Goal: Task Accomplishment & Management: Complete application form

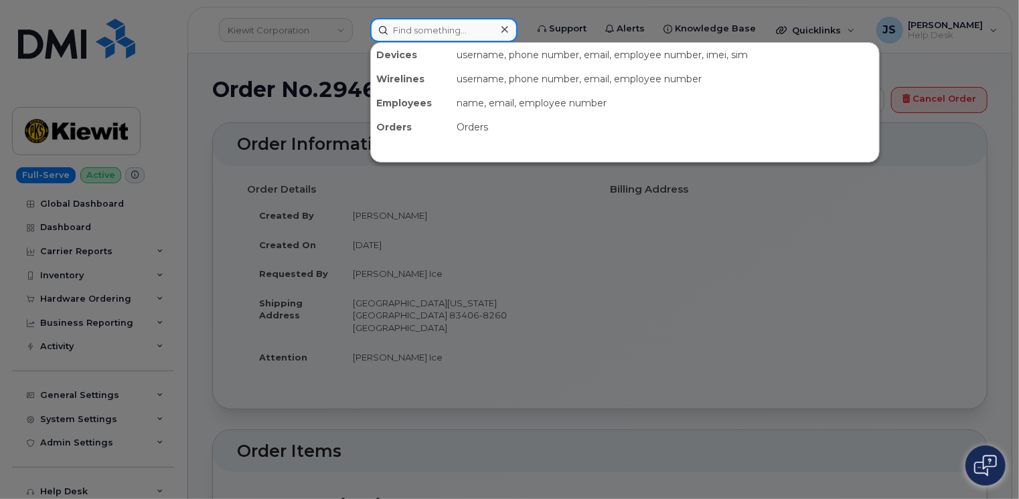
paste input "298644"
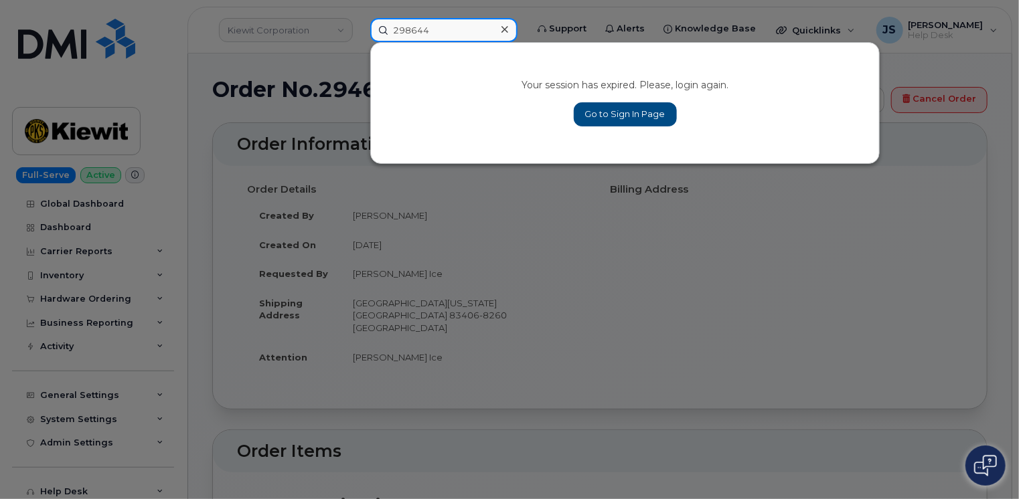
type input "298644"
click at [598, 113] on link "Go to Sign In Page" at bounding box center [625, 114] width 103 height 24
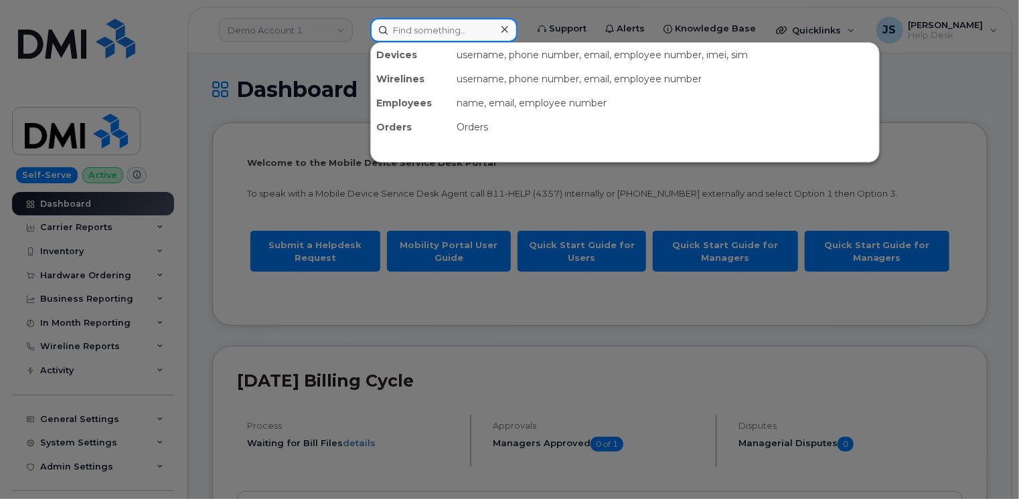
paste input "298644"
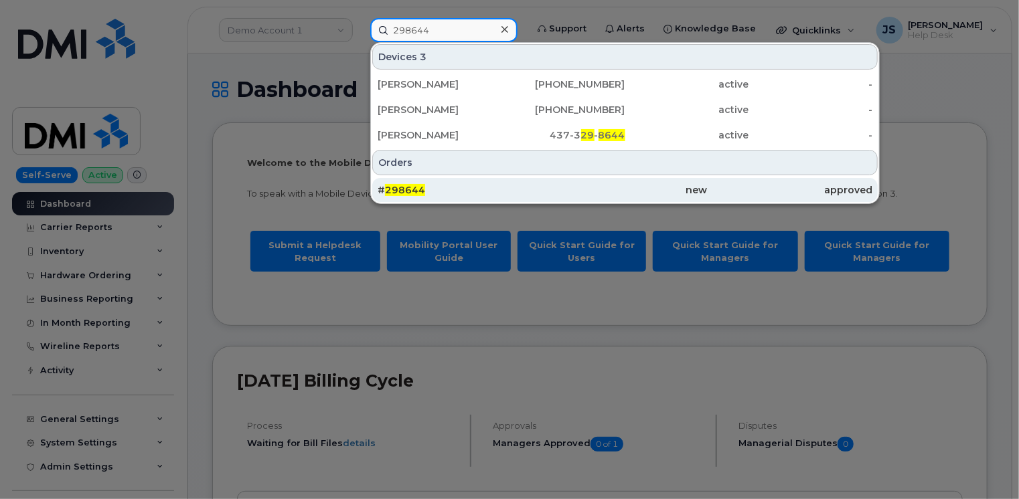
type input "298644"
click at [420, 189] on span "298644" at bounding box center [405, 190] width 40 height 12
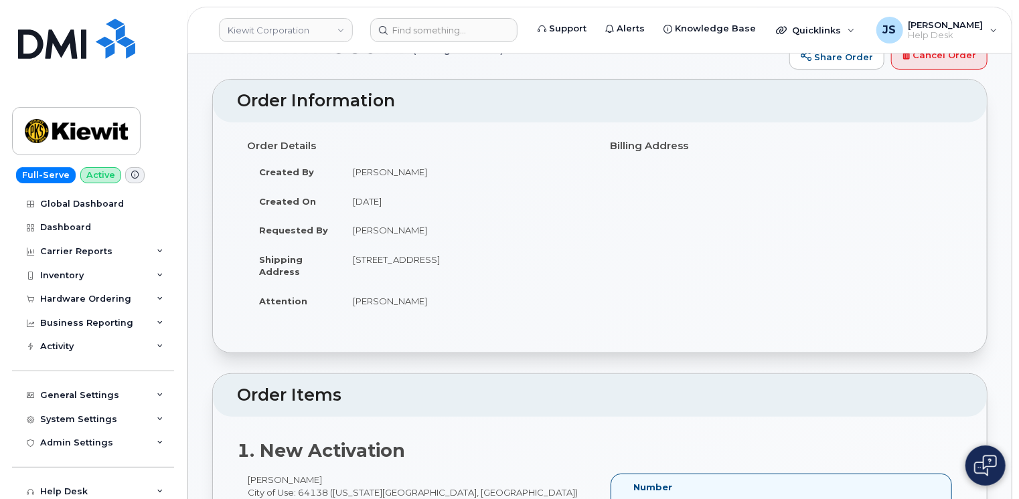
scroll to position [67, 0]
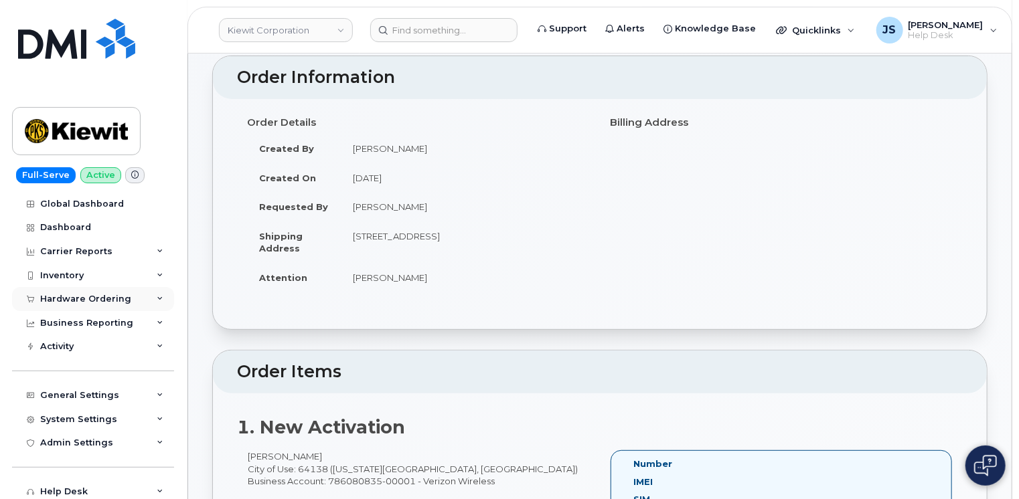
click at [150, 300] on div "Hardware Ordering" at bounding box center [93, 299] width 162 height 24
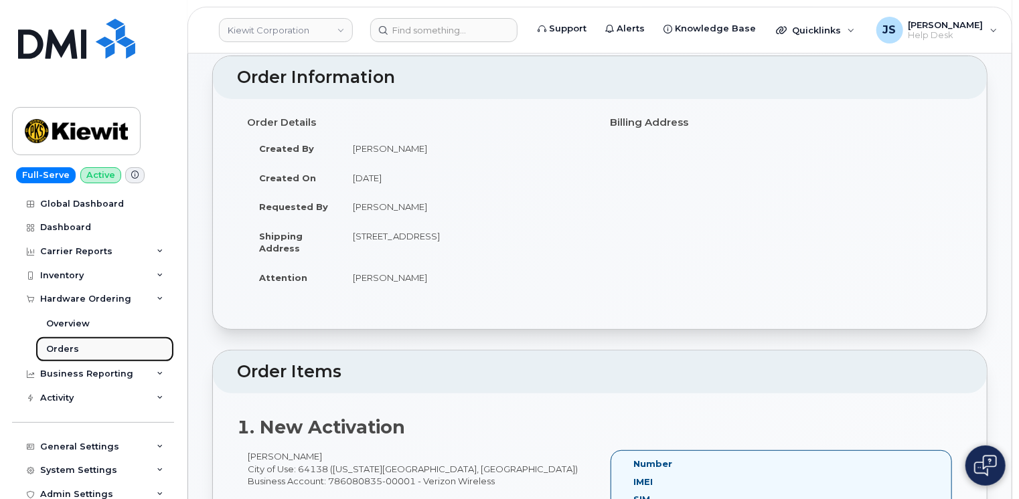
click at [82, 346] on link "Orders" at bounding box center [104, 349] width 139 height 25
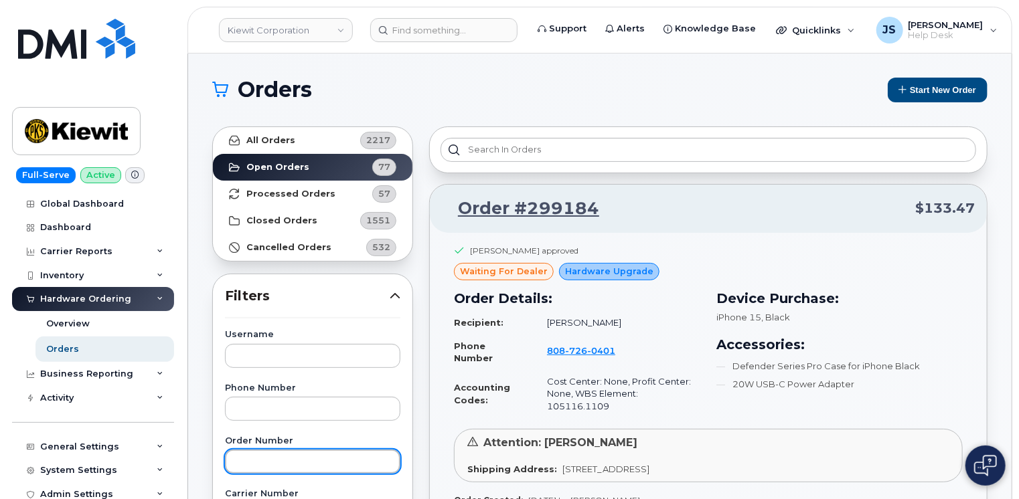
paste input "298644"
type input "298644"
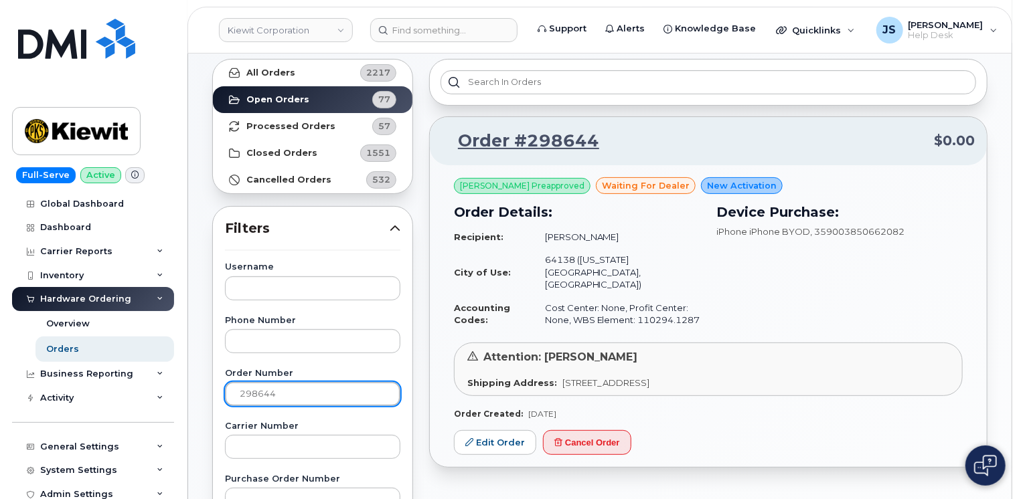
scroll to position [134, 0]
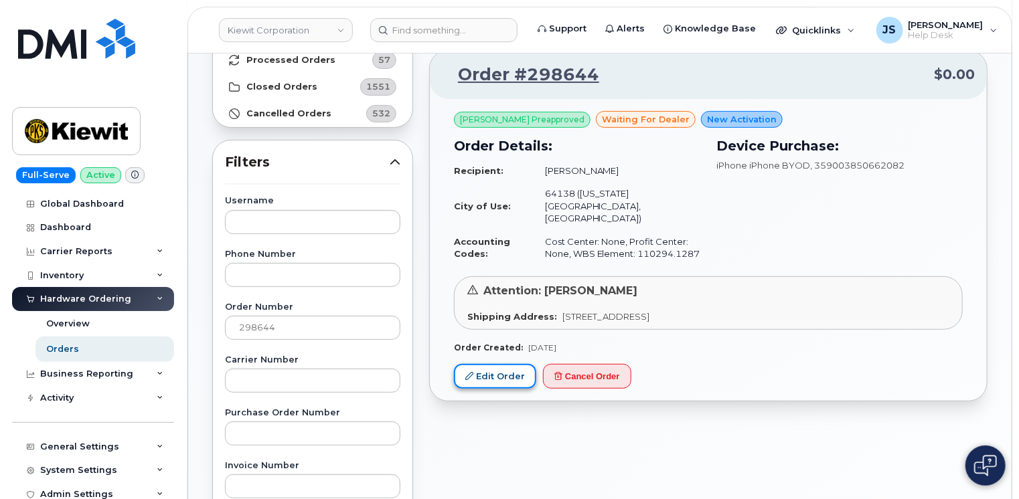
click at [481, 364] on link "Edit Order" at bounding box center [495, 376] width 82 height 25
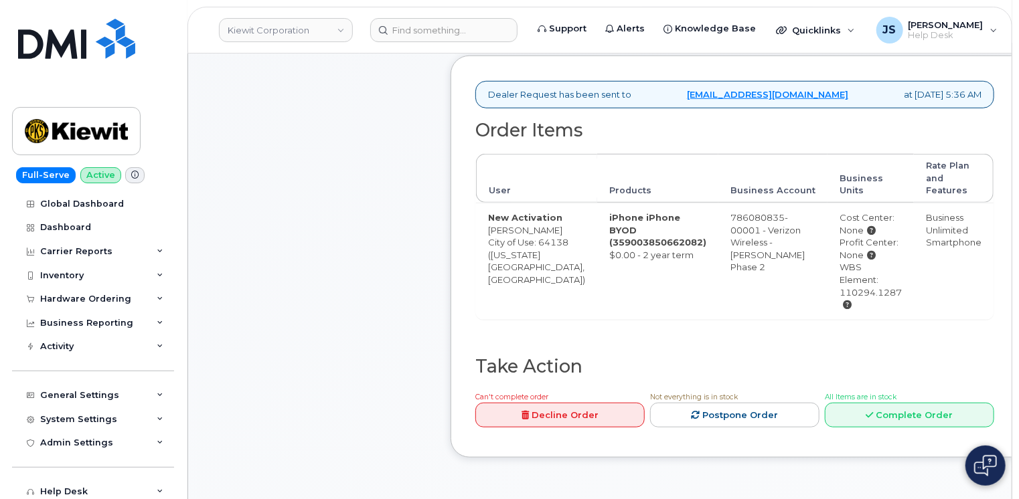
scroll to position [469, 0]
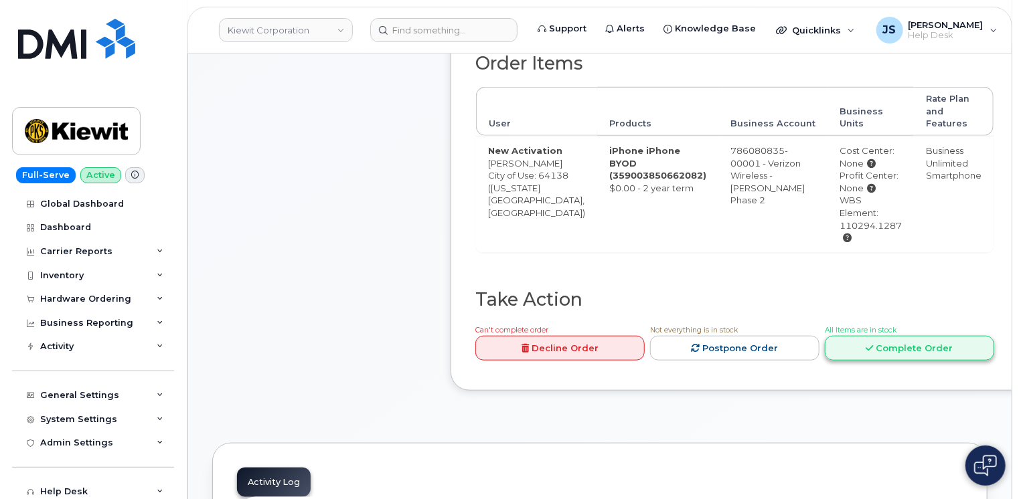
click at [882, 357] on link "Complete Order" at bounding box center [909, 348] width 169 height 25
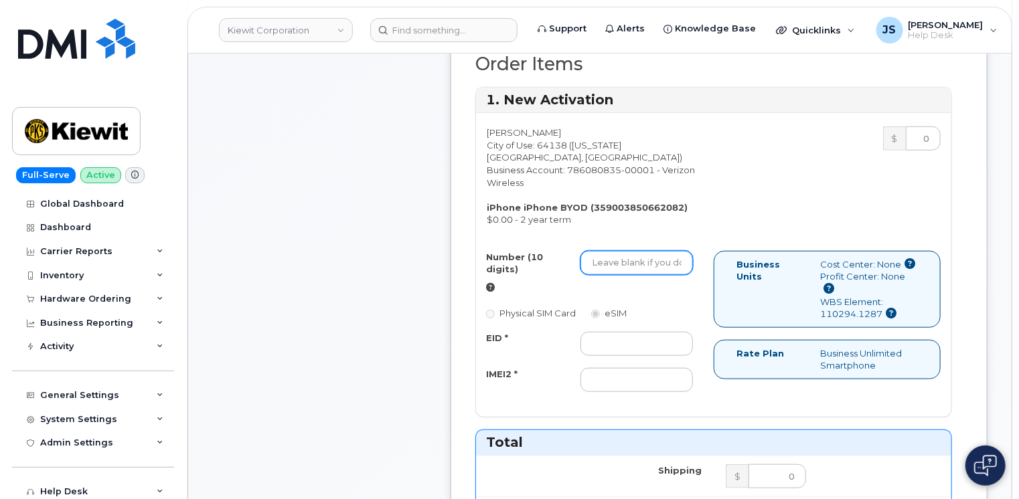
paste input "913-249-0879"
type input "9132490879"
paste input "89148000012715020992"
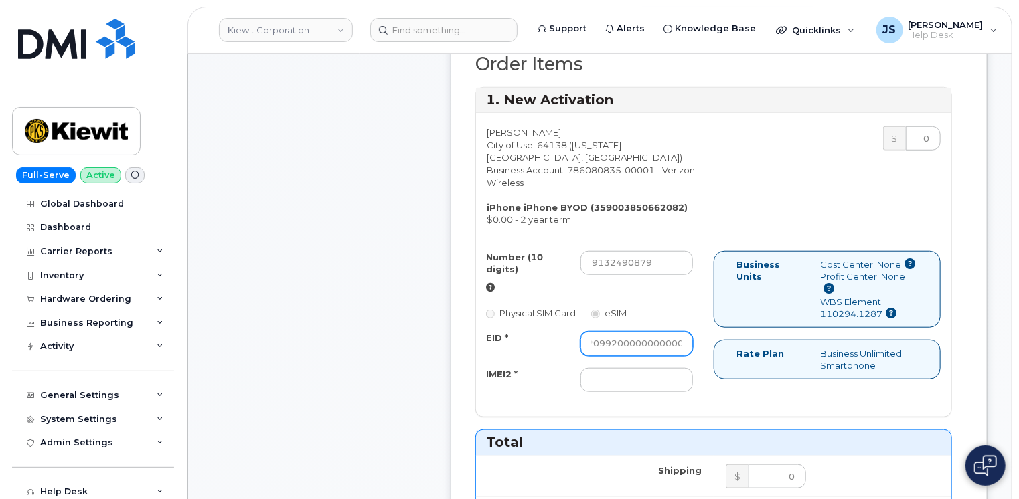
scroll to position [0, 102]
type input "89148000012715020992000000000000"
paste input "359003850662082"
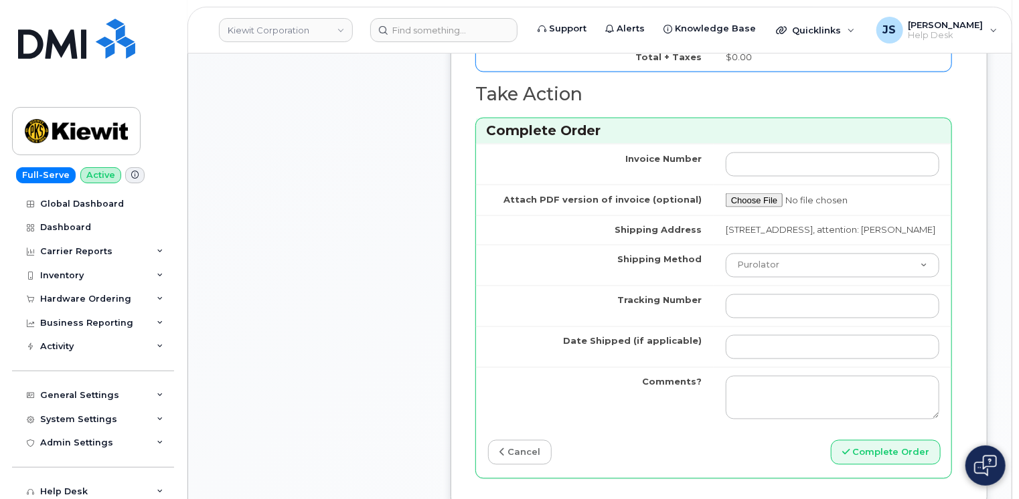
scroll to position [1071, 0]
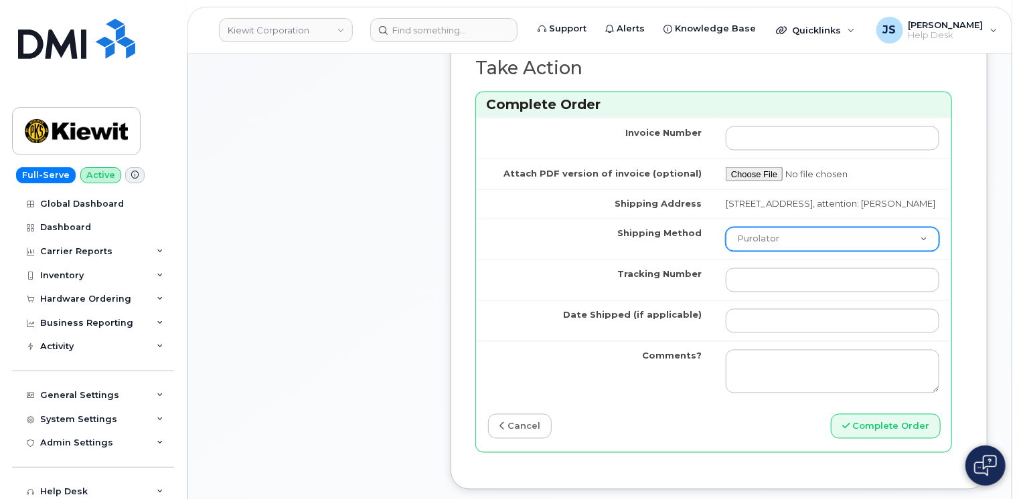
type input "359003850662082"
click at [799, 252] on select "Purolator UPS FedEx Canada Post Courier Other Drop Off Pick Up" at bounding box center [833, 240] width 214 height 24
select select "UPS"
click at [726, 235] on select "Purolator UPS FedEx Canada Post Courier Other Drop Off Pick Up" at bounding box center [833, 240] width 214 height 24
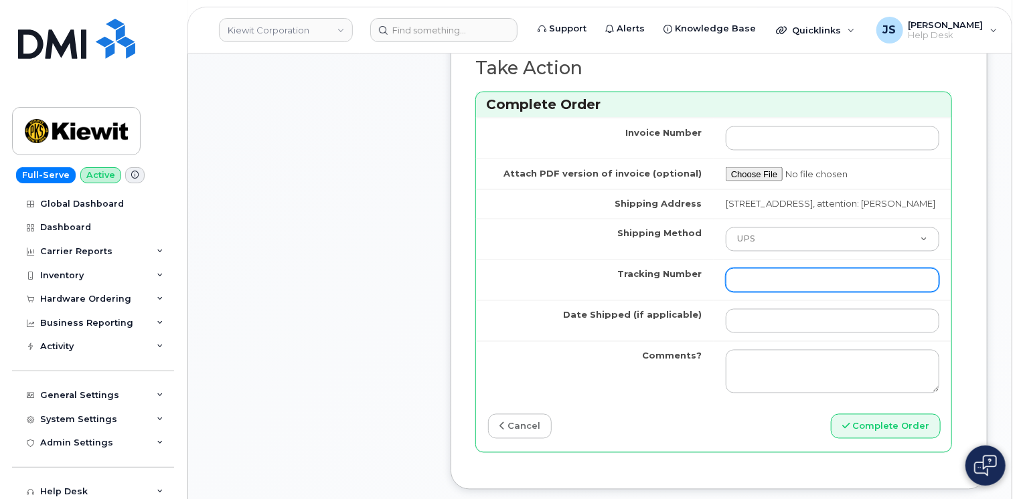
click at [762, 284] on input "Tracking Number" at bounding box center [833, 280] width 214 height 24
type input "N/A"
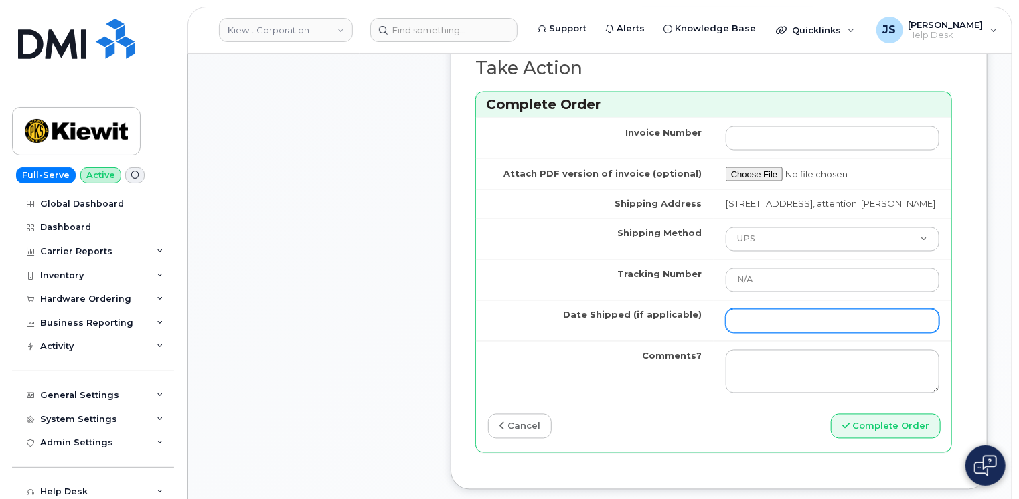
click at [729, 328] on input "Date Shipped (if applicable)" at bounding box center [833, 321] width 214 height 24
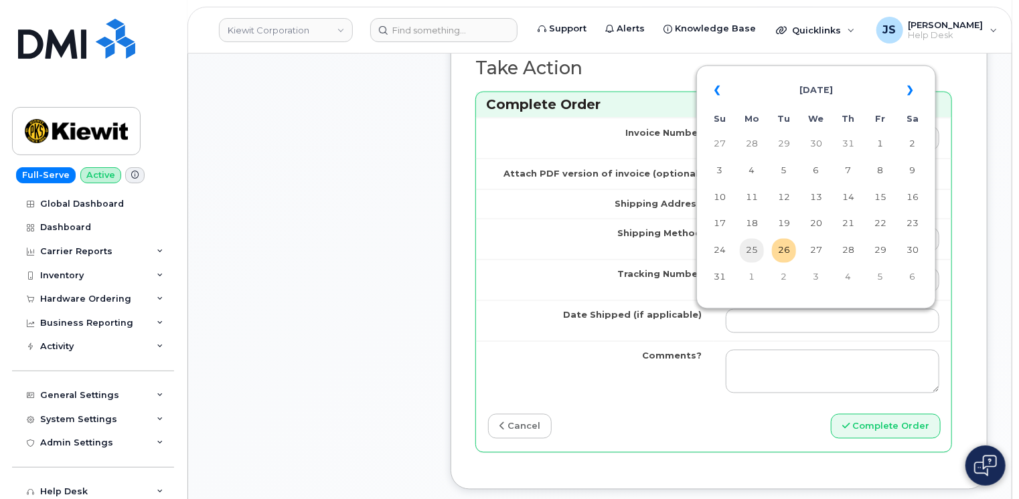
click at [756, 256] on td "25" at bounding box center [752, 251] width 24 height 24
type input "[DATE]"
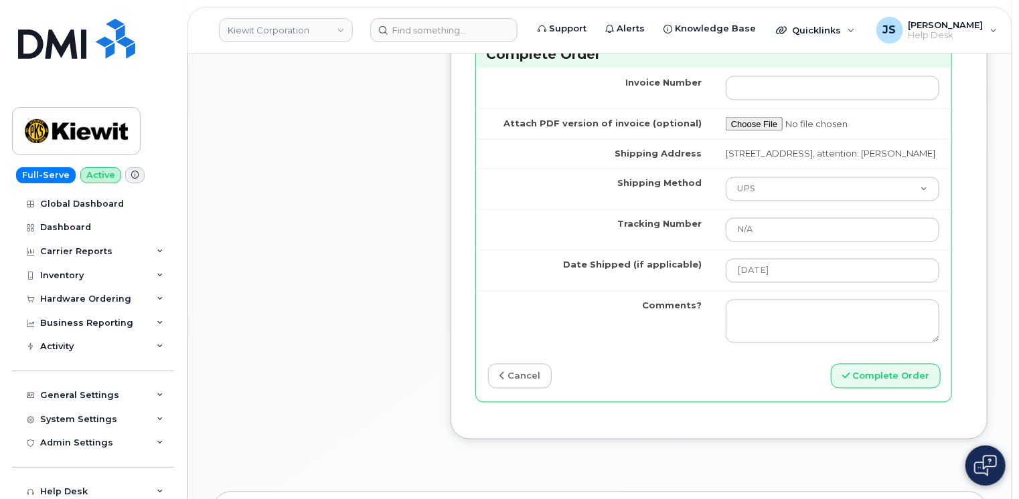
scroll to position [1138, 0]
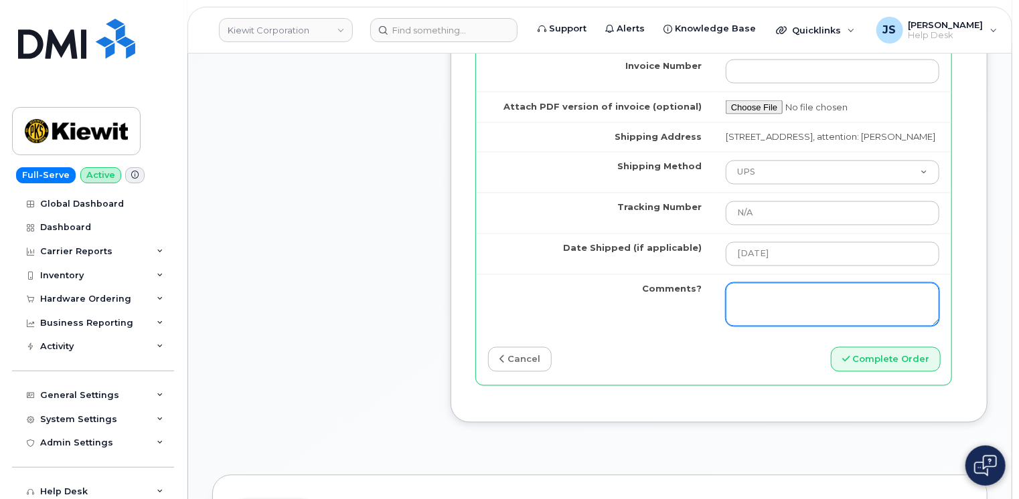
click at [808, 325] on textarea "Comments?" at bounding box center [833, 305] width 214 height 44
type textarea "BYOD device, no shipment. New number is 9132490879"
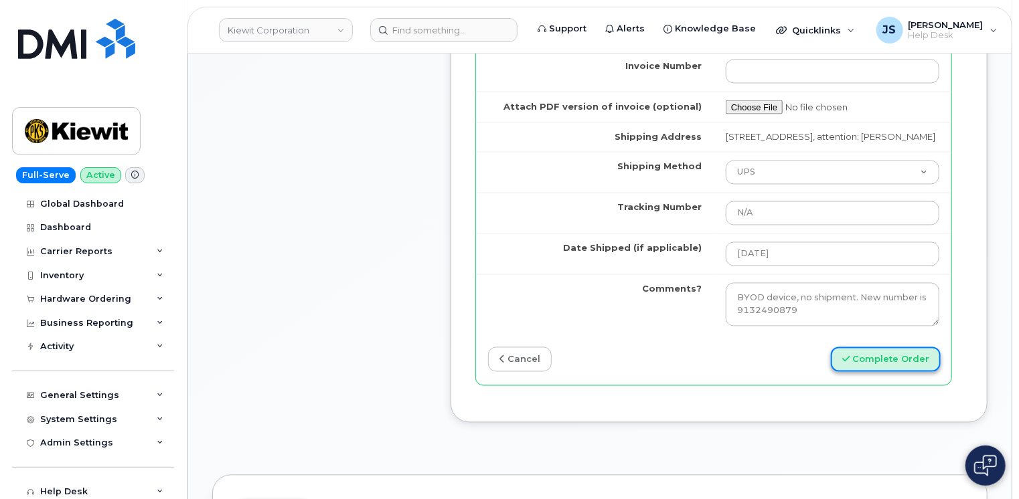
click at [862, 372] on button "Complete Order" at bounding box center [886, 359] width 110 height 25
